Goal: Information Seeking & Learning: Learn about a topic

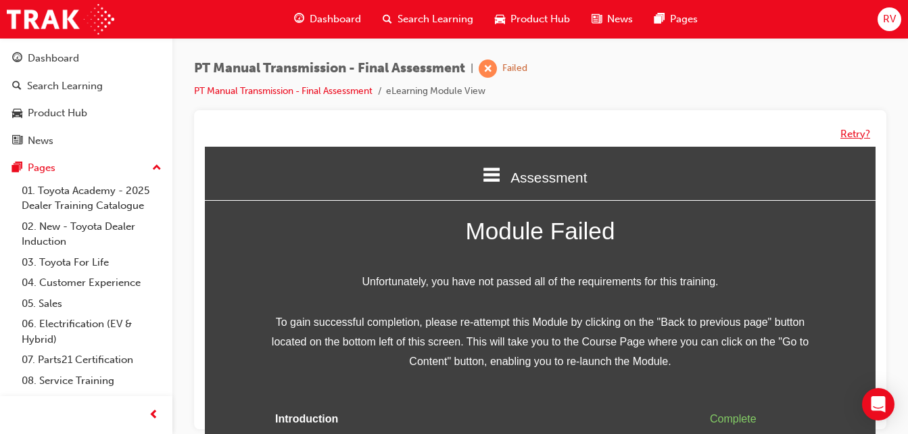
scroll to position [73, 0]
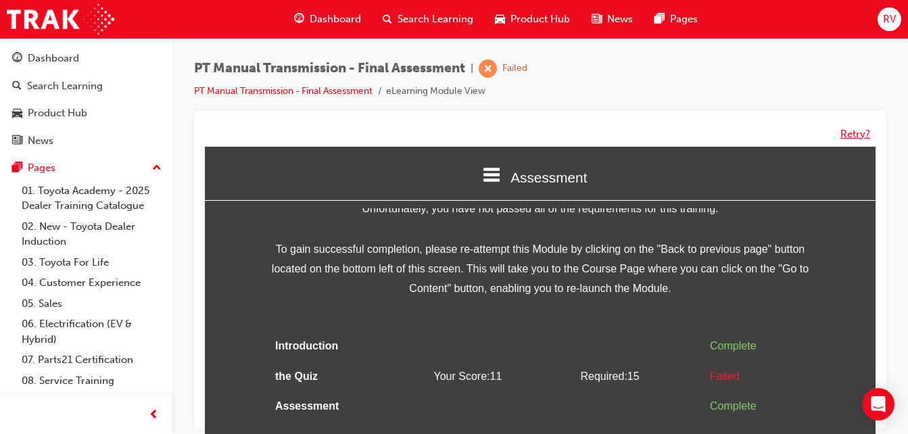
click at [856, 138] on button "Retry?" at bounding box center [855, 134] width 30 height 16
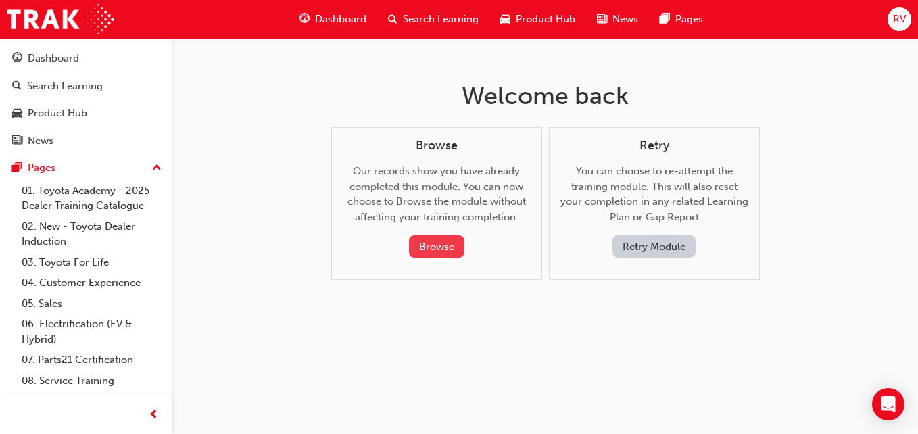
click at [458, 250] on button "Browse" at bounding box center [436, 246] width 55 height 22
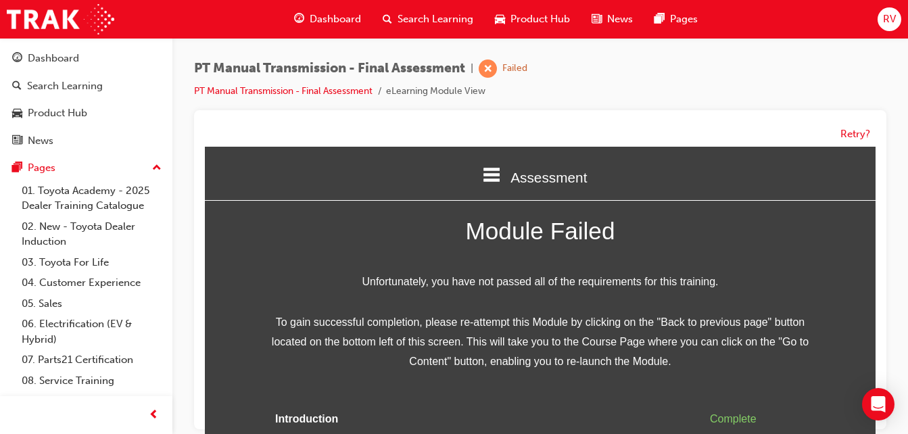
scroll to position [0, 0]
click at [850, 134] on button "Retry?" at bounding box center [855, 134] width 30 height 16
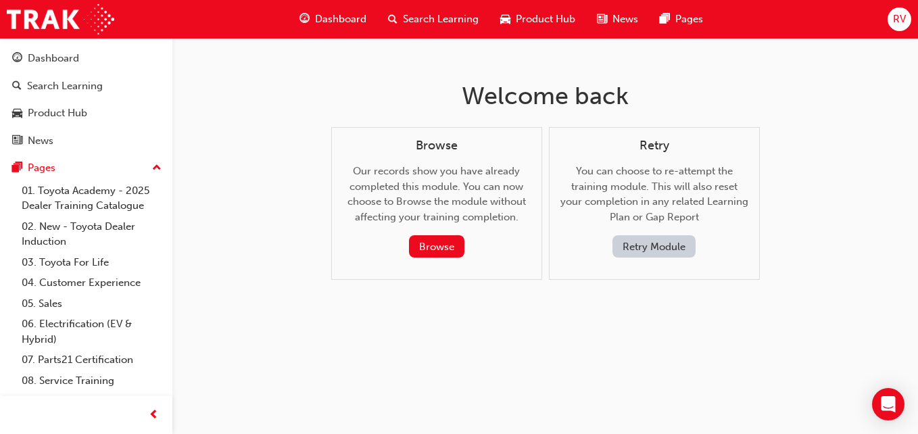
click at [639, 248] on button "Retry Module" at bounding box center [653, 246] width 83 height 22
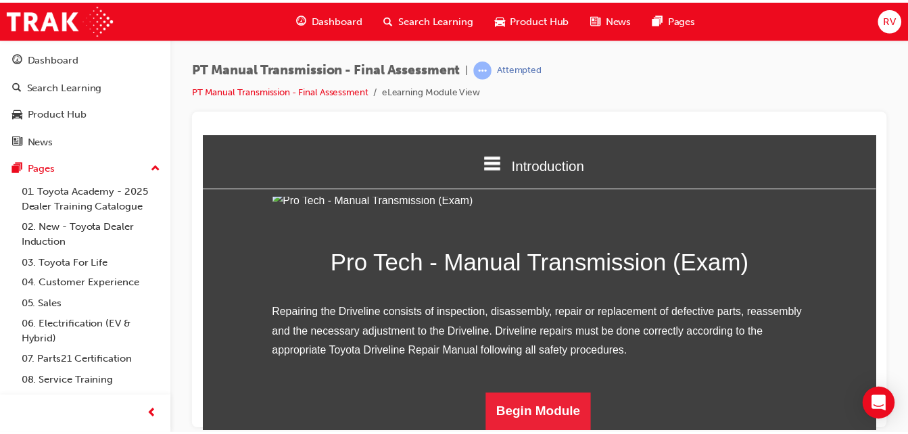
scroll to position [158, 0]
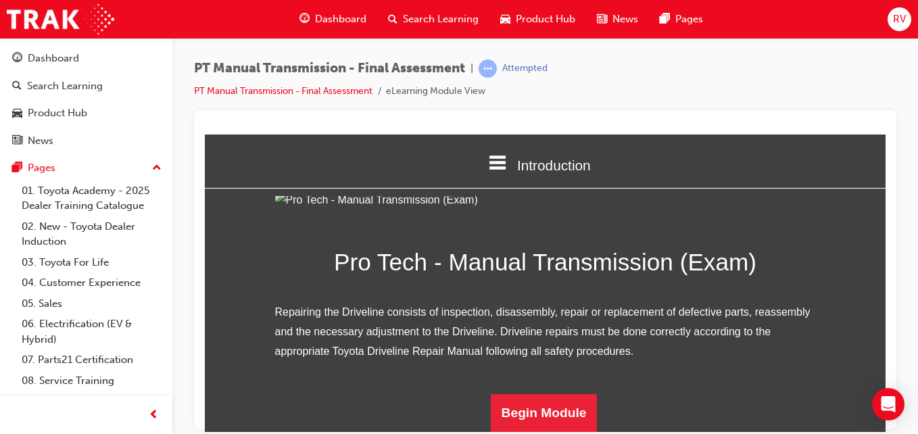
click at [358, 14] on span "Dashboard" at bounding box center [340, 19] width 51 height 16
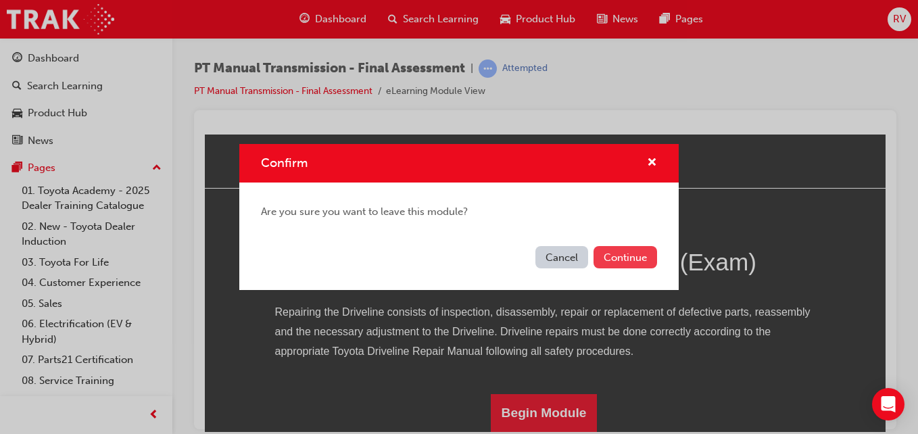
click at [616, 264] on button "Continue" at bounding box center [625, 257] width 64 height 22
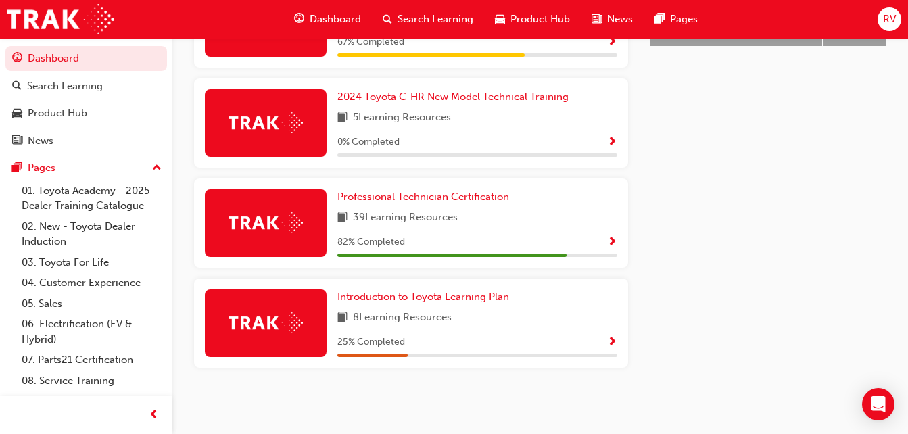
scroll to position [698, 0]
click at [497, 196] on span "Professional Technician Certification" at bounding box center [423, 197] width 172 height 12
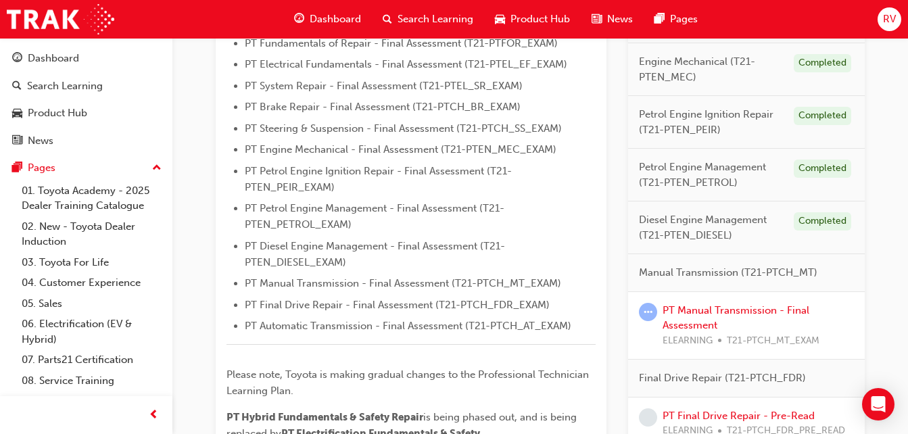
scroll to position [415, 0]
